Goal: Task Accomplishment & Management: Use online tool/utility

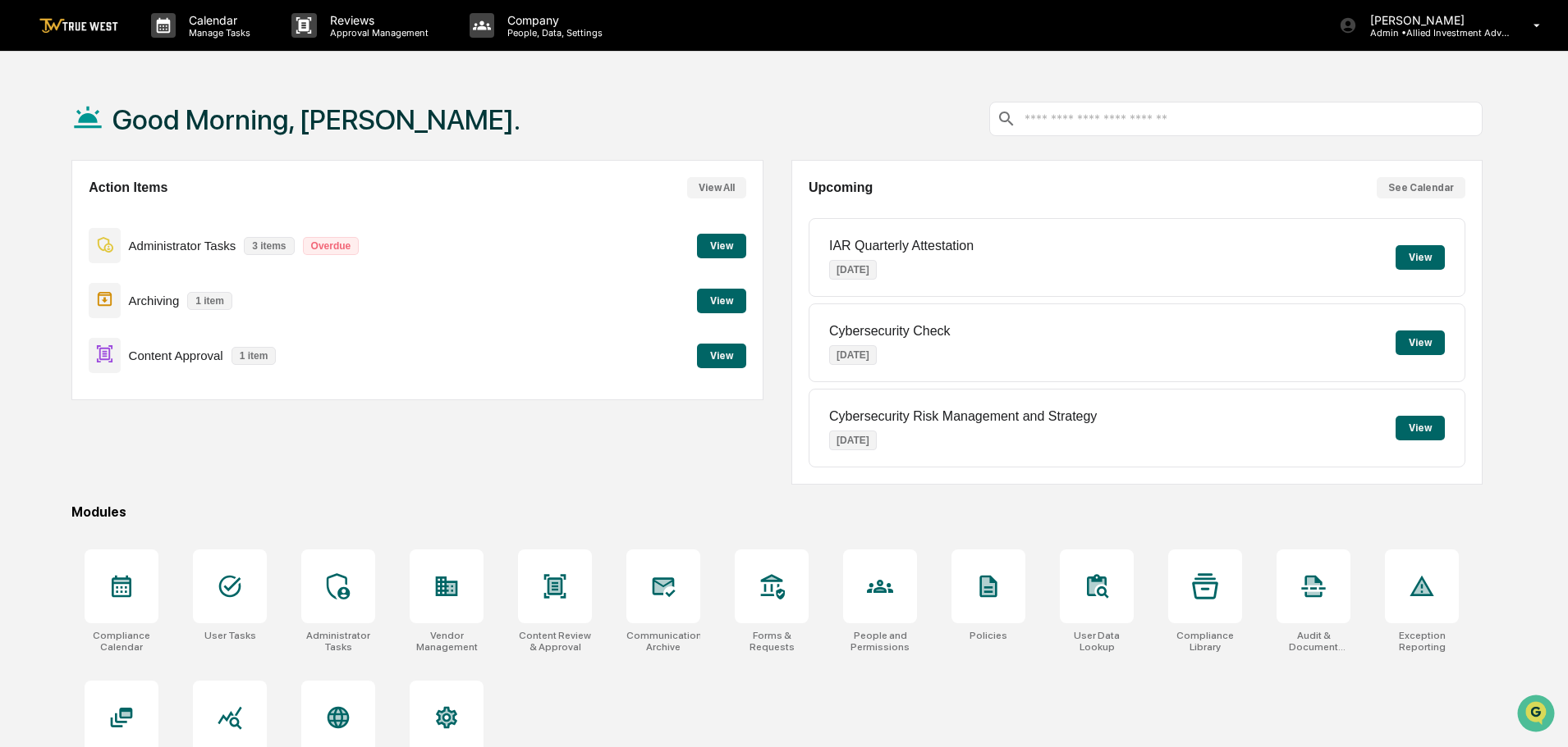
click at [724, 352] on button "View" at bounding box center [721, 356] width 49 height 25
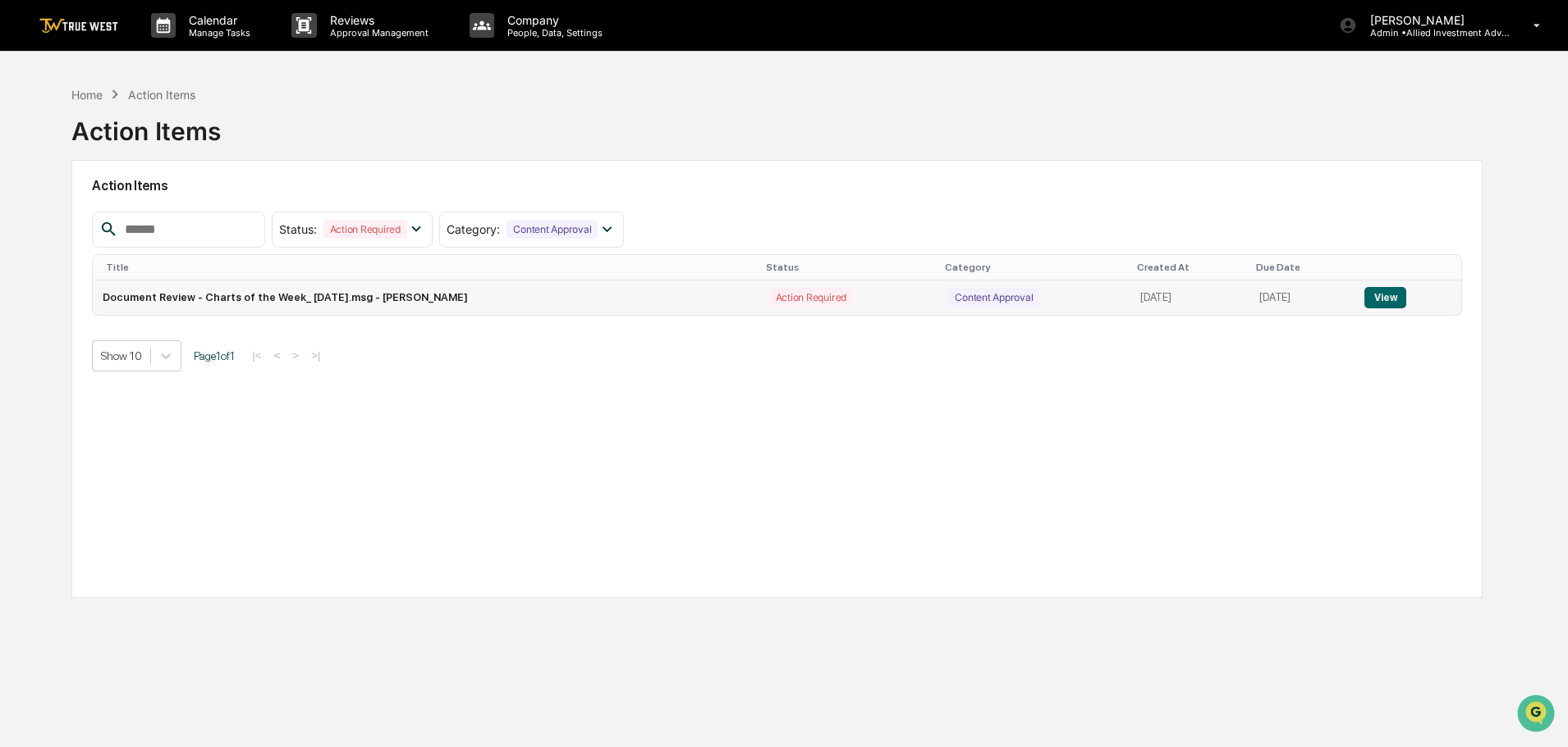
click at [1406, 295] on button "View" at bounding box center [1385, 298] width 42 height 21
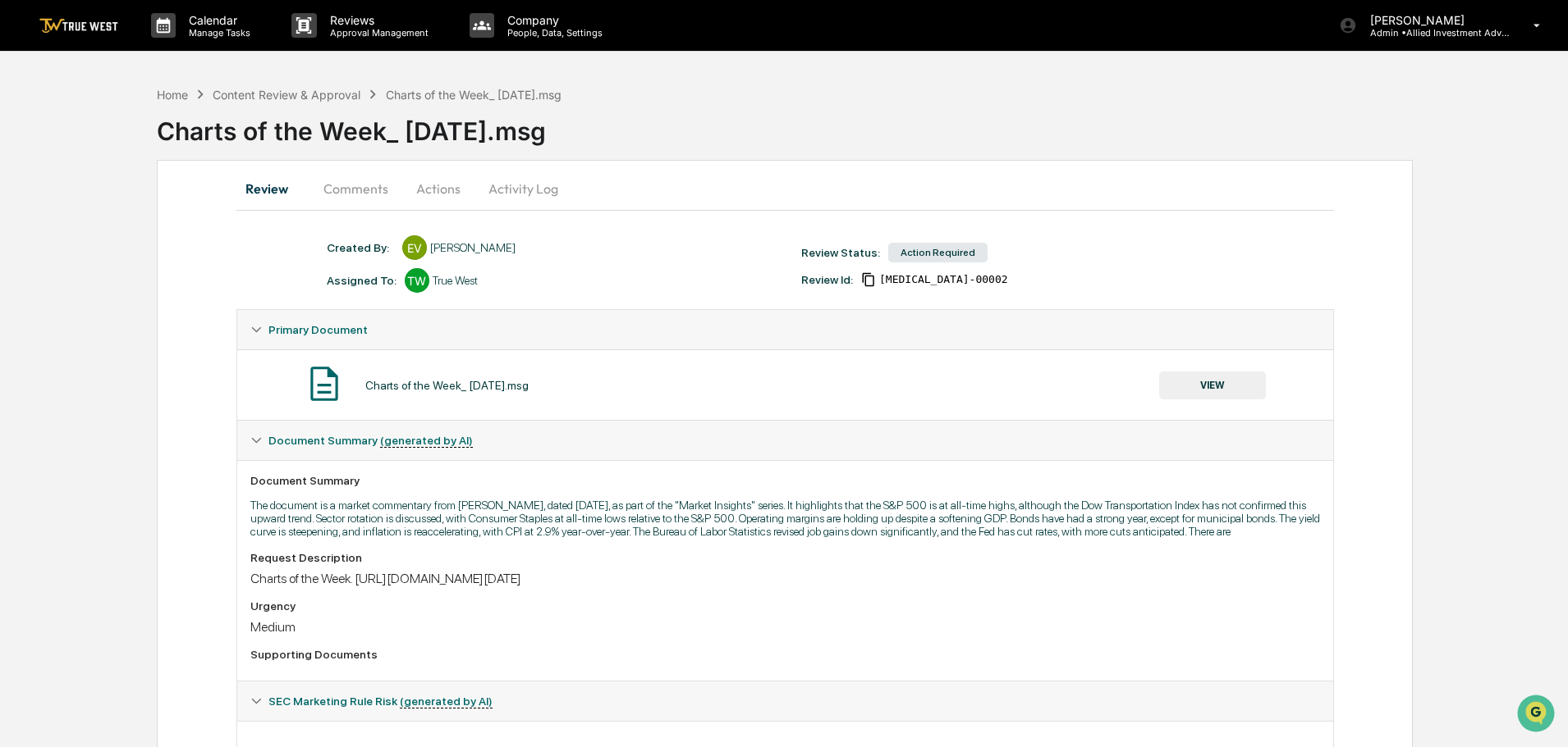
click at [429, 189] on button "Actions" at bounding box center [438, 189] width 74 height 40
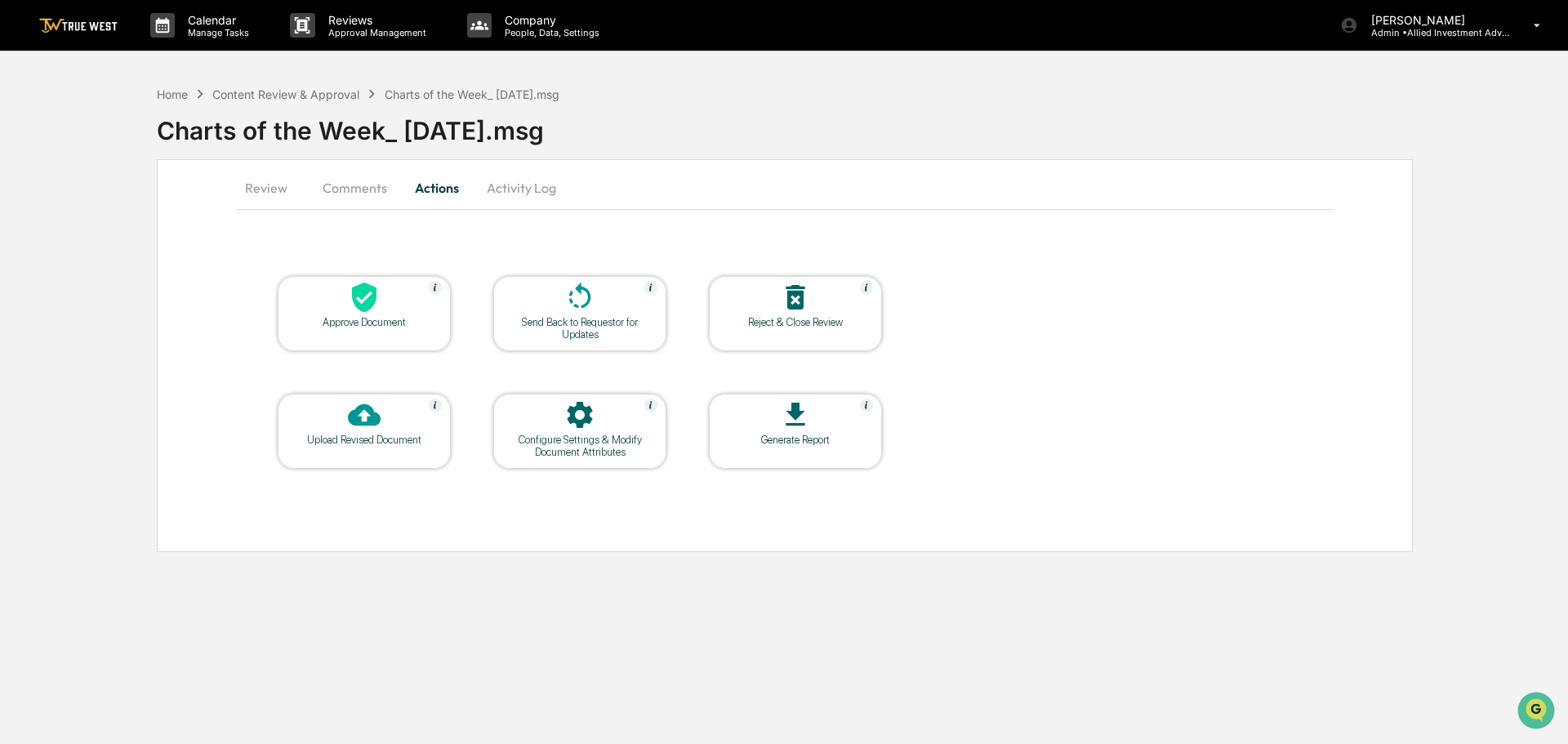
click at [361, 301] on icon at bounding box center [363, 296] width 32 height 32
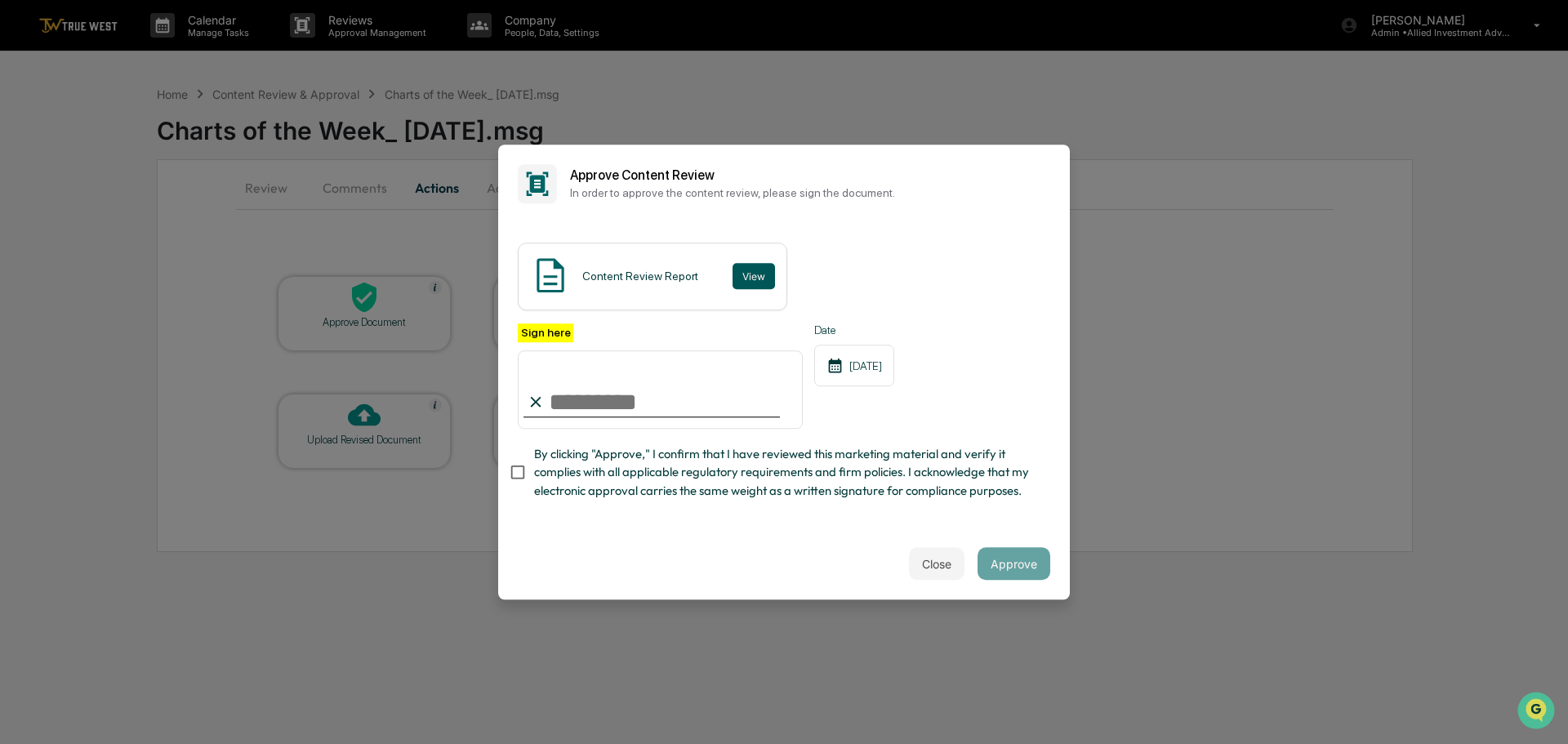
click at [751, 275] on button "View" at bounding box center [754, 276] width 42 height 26
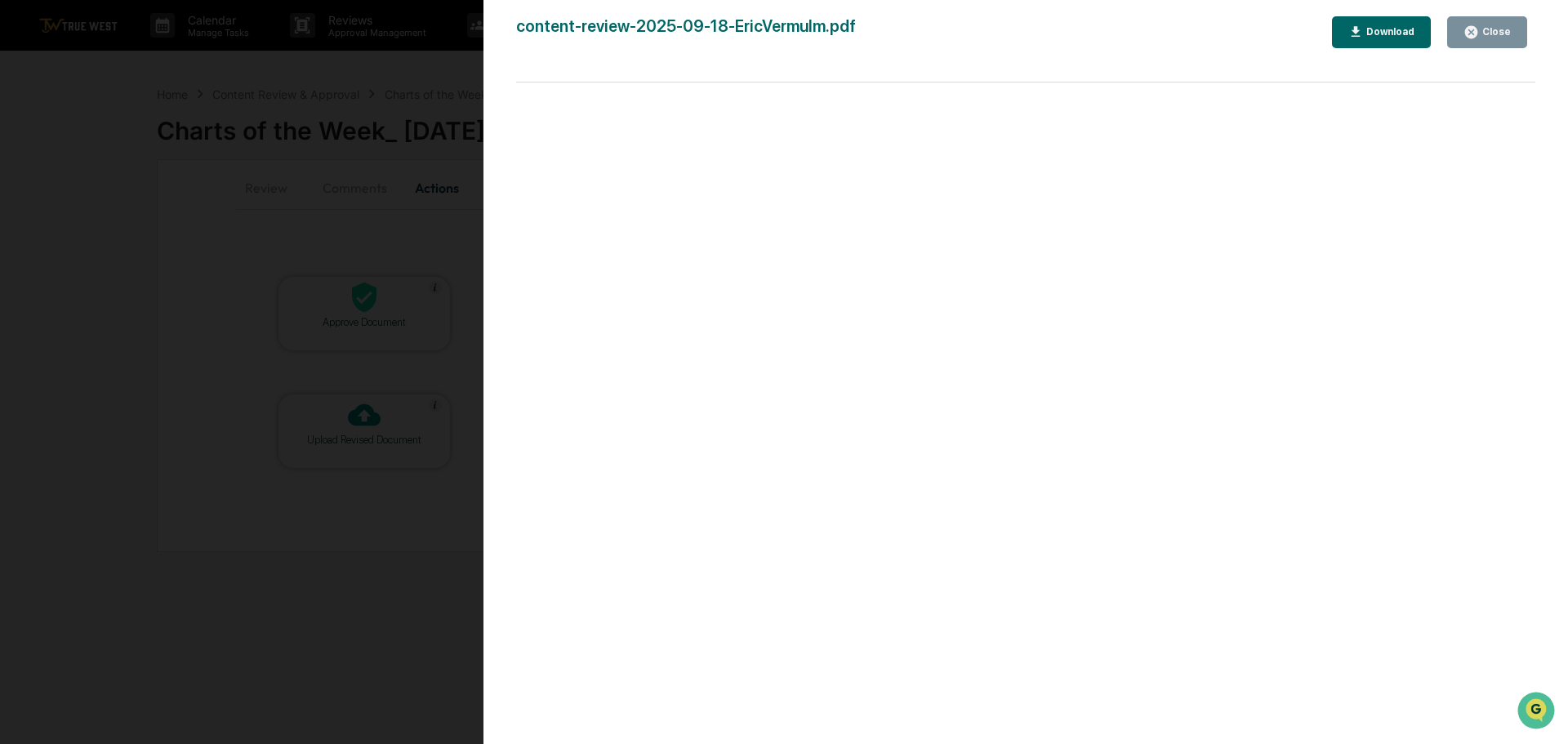
click at [439, 62] on div "Version History [DATE] 01:57 PM [PERSON_NAME] content-review-2025-09-18-EricVer…" at bounding box center [784, 372] width 1568 height 744
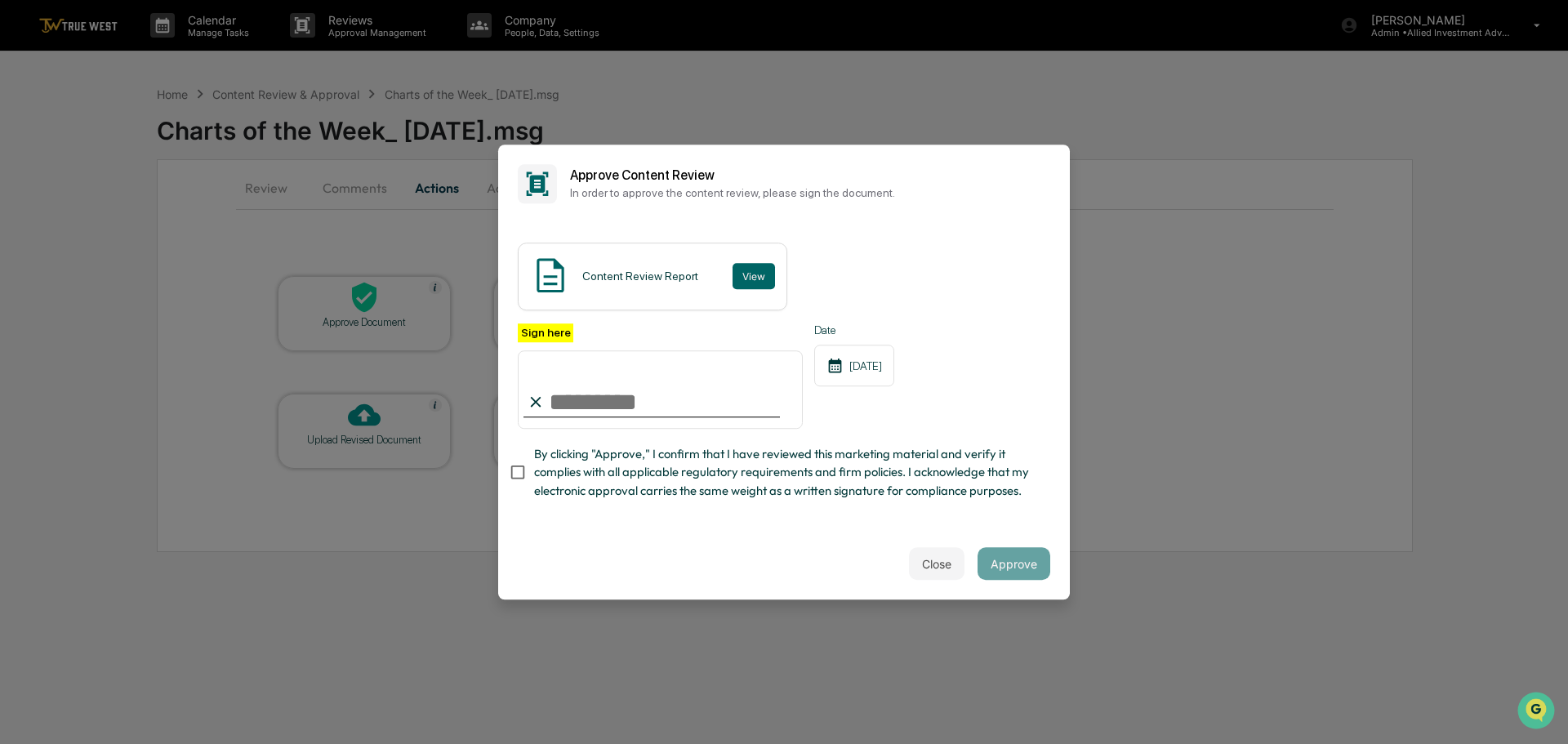
click at [601, 402] on input "Sign here" at bounding box center [661, 389] width 285 height 78
type input "**********"
click at [997, 564] on button "Approve" at bounding box center [1013, 564] width 73 height 32
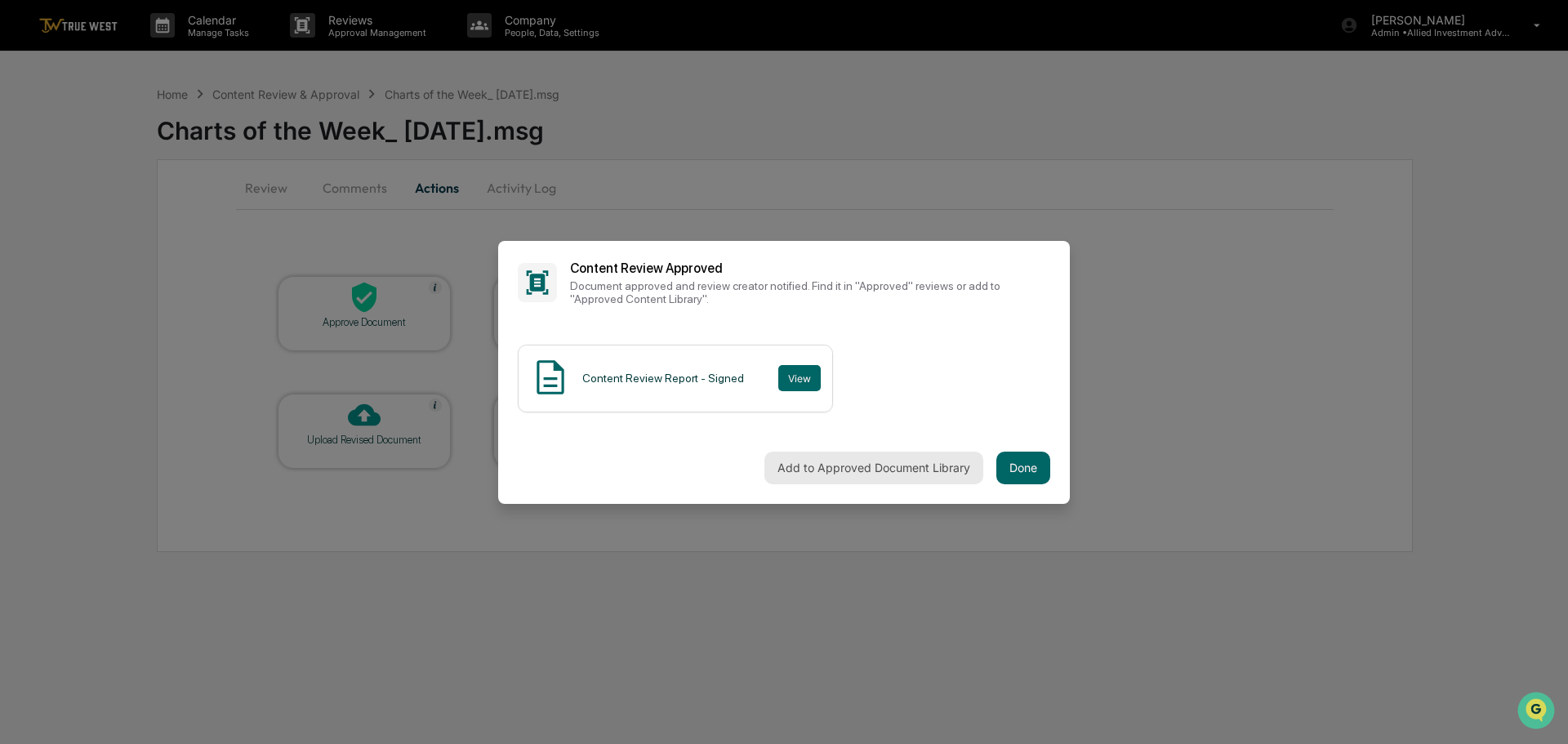
click at [826, 469] on button "Add to Approved Document Library" at bounding box center [874, 468] width 219 height 32
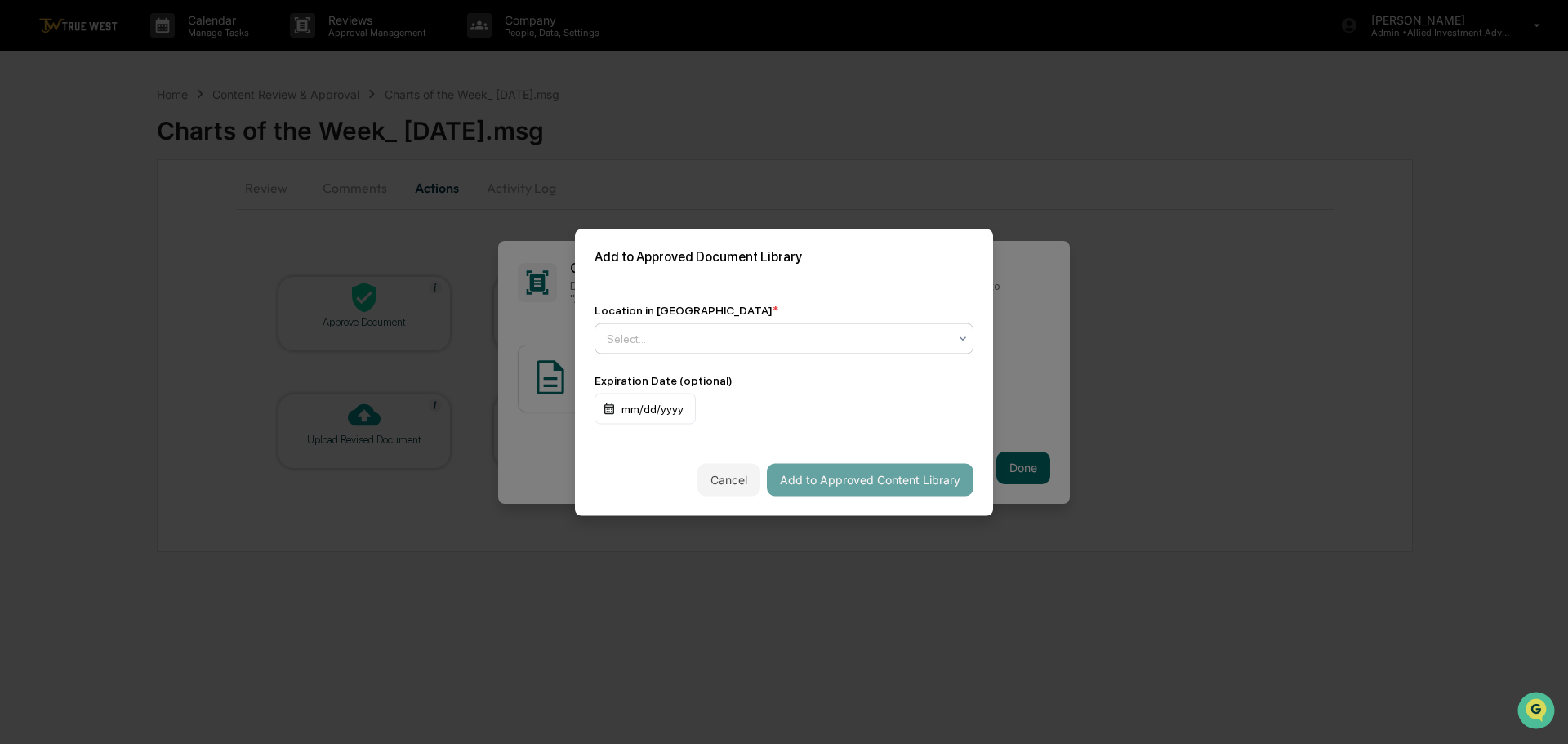
click at [760, 336] on div at bounding box center [777, 338] width 341 height 17
click at [699, 406] on div "↳ Marketing and Advertisements" at bounding box center [784, 410] width 377 height 32
click at [854, 482] on button "Add to Approved Content Library" at bounding box center [870, 479] width 206 height 32
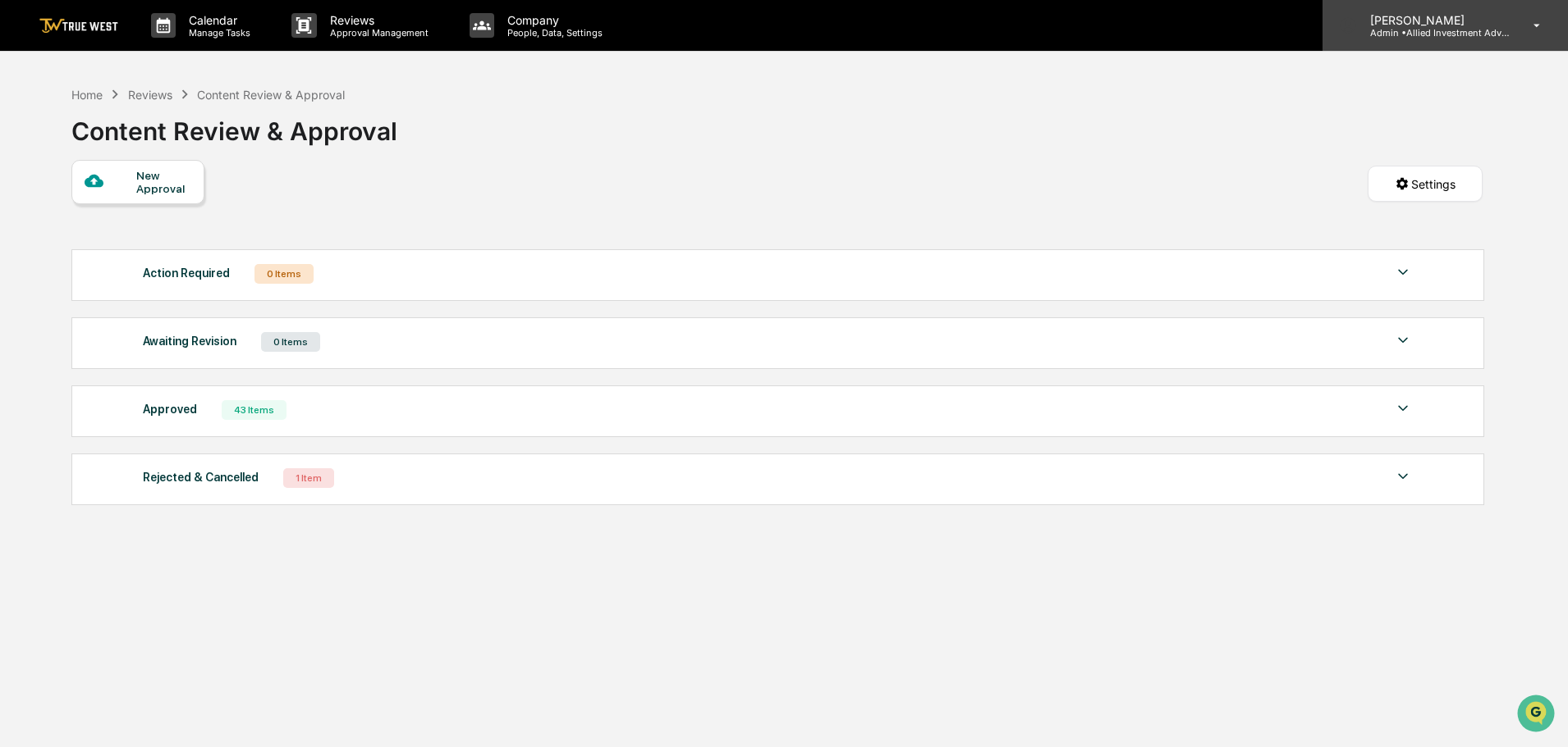
click at [1429, 27] on p "Admin • Allied Investment Advisors" at bounding box center [1433, 32] width 153 height 11
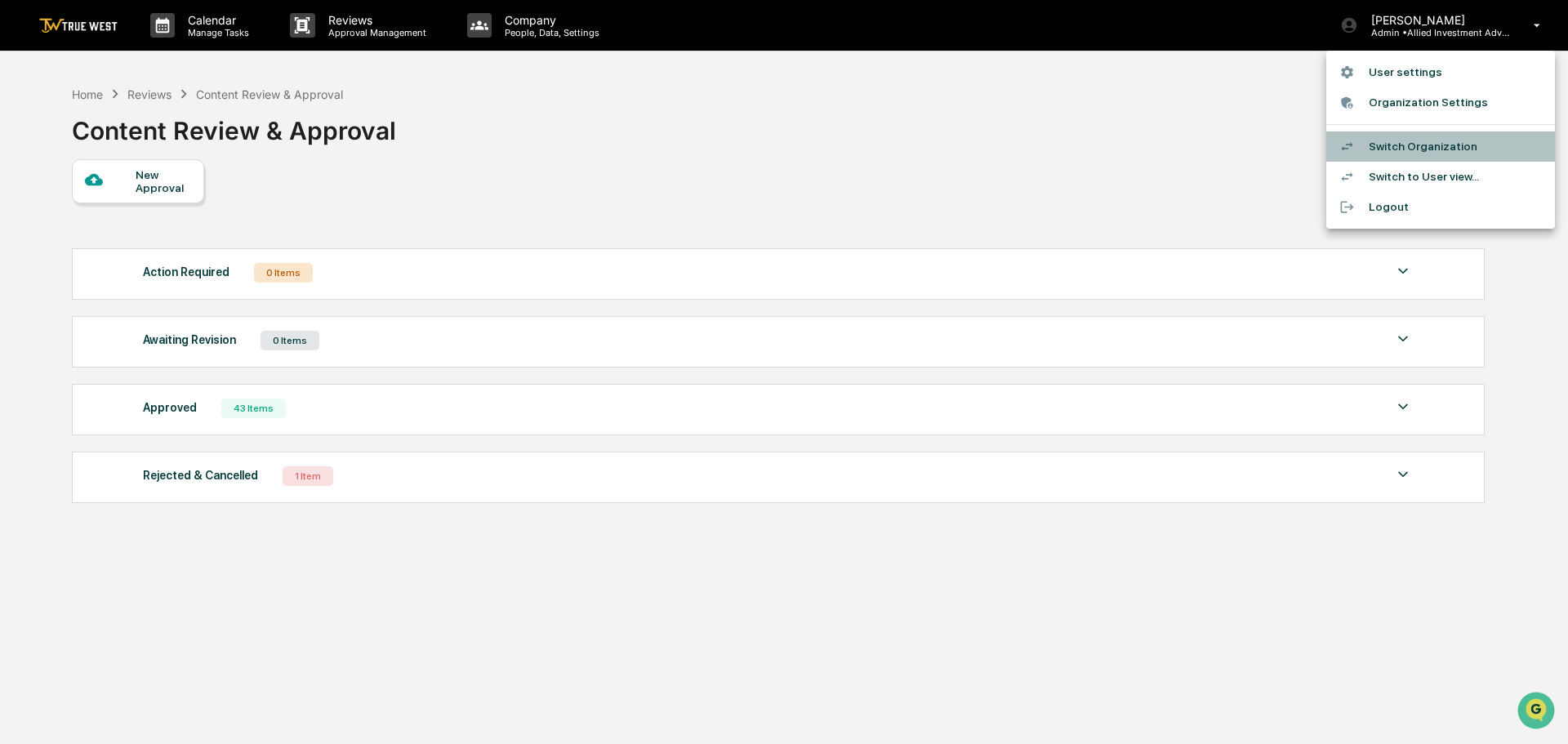
click at [1402, 144] on li "Switch Organization" at bounding box center [1440, 146] width 228 height 30
